Goal: Transaction & Acquisition: Purchase product/service

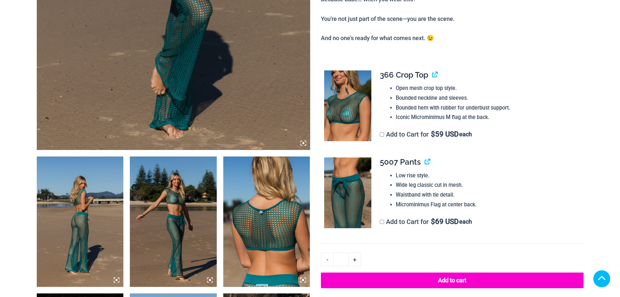
scroll to position [391, 0]
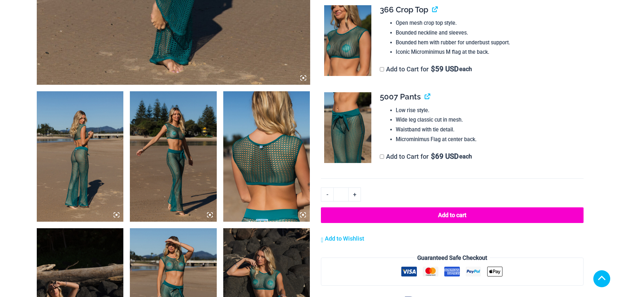
click at [89, 112] on img at bounding box center [80, 156] width 87 height 130
click at [114, 134] on img at bounding box center [80, 156] width 87 height 130
click at [190, 141] on img at bounding box center [173, 156] width 87 height 130
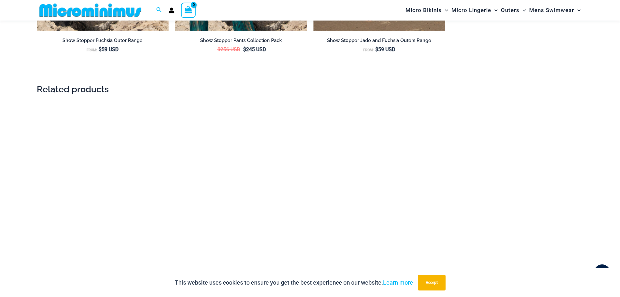
scroll to position [1107, 0]
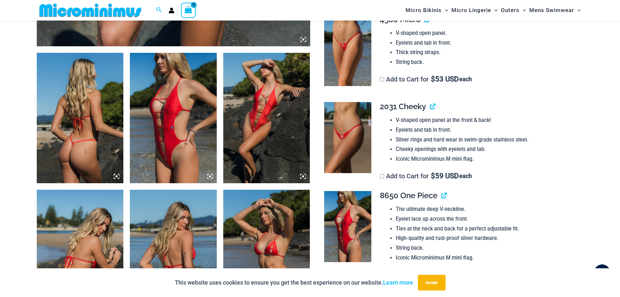
scroll to position [358, 0]
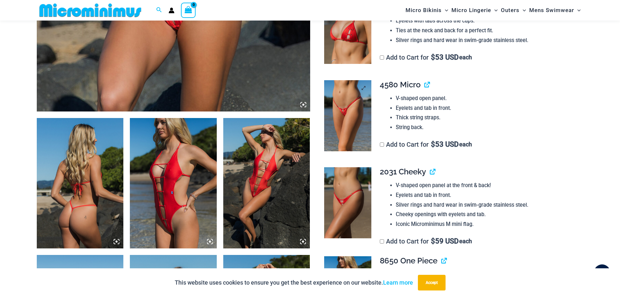
click at [354, 98] on img at bounding box center [347, 115] width 47 height 71
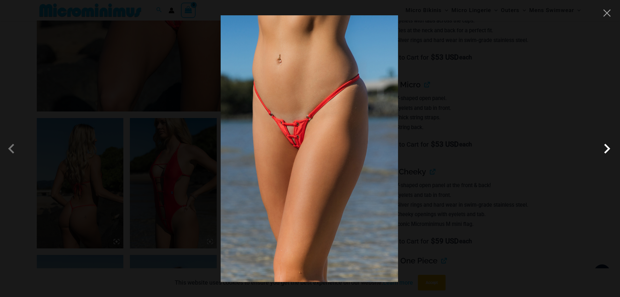
click at [604, 146] on span at bounding box center [607, 149] width 20 height 20
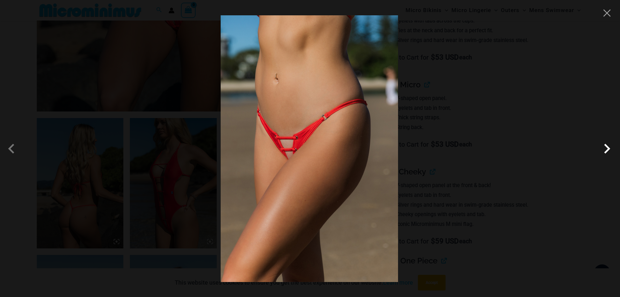
click at [603, 146] on span at bounding box center [607, 149] width 20 height 20
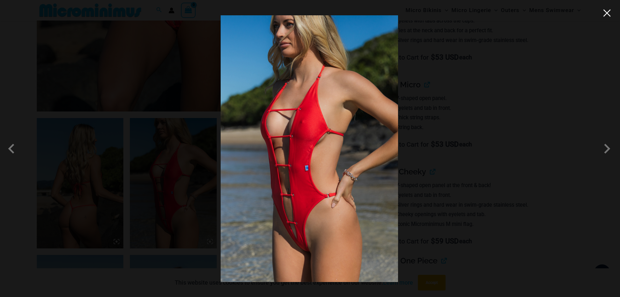
click at [606, 15] on button "Close" at bounding box center [607, 13] width 10 height 10
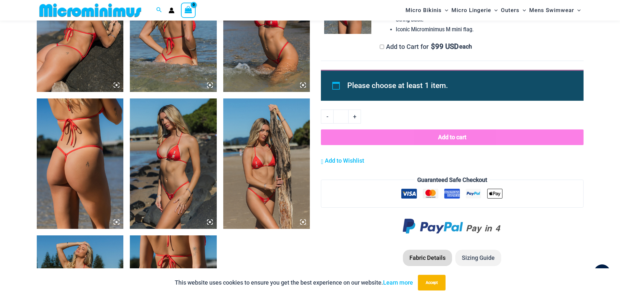
scroll to position [716, 0]
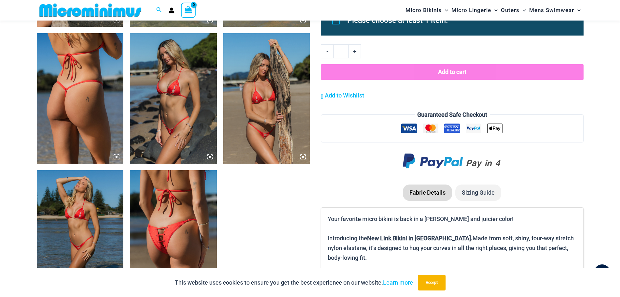
click at [195, 132] on img at bounding box center [173, 98] width 87 height 130
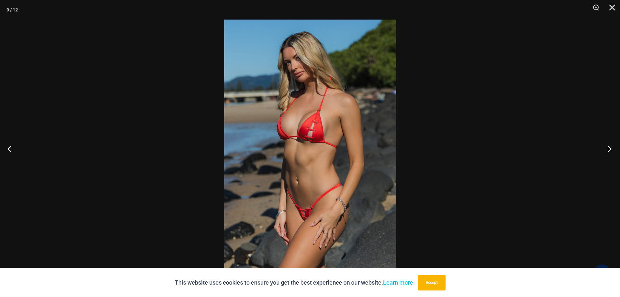
click at [609, 146] on button "Next" at bounding box center [608, 148] width 24 height 33
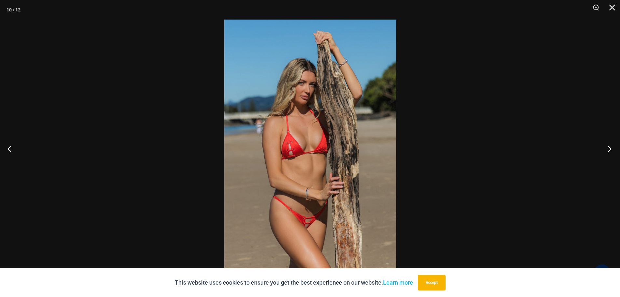
click at [609, 146] on button "Next" at bounding box center [608, 148] width 24 height 33
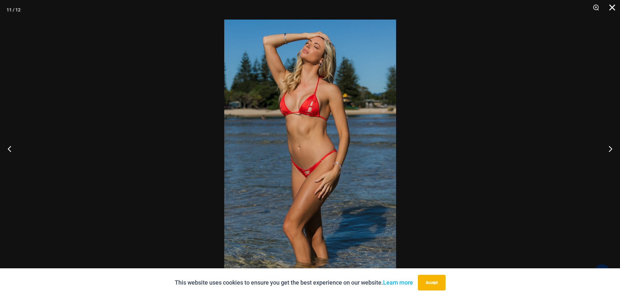
click at [615, 7] on button "Close" at bounding box center [610, 10] width 16 height 20
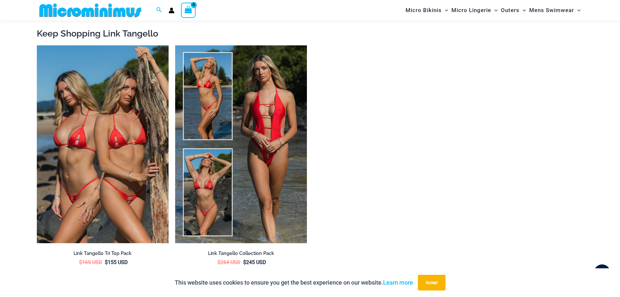
scroll to position [1074, 0]
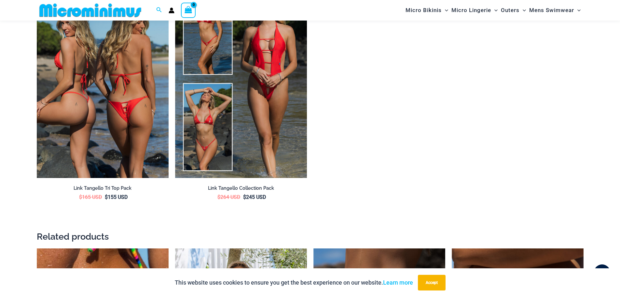
click at [143, 119] on img at bounding box center [103, 79] width 132 height 198
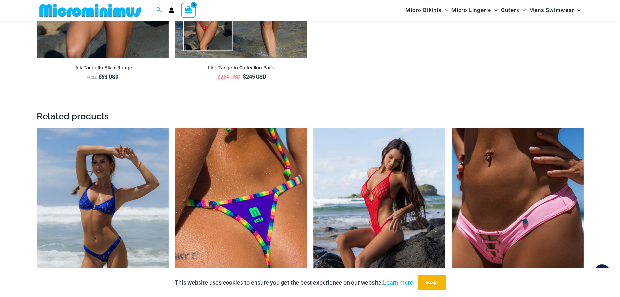
scroll to position [1268, 0]
